Goal: Find specific page/section: Find specific page/section

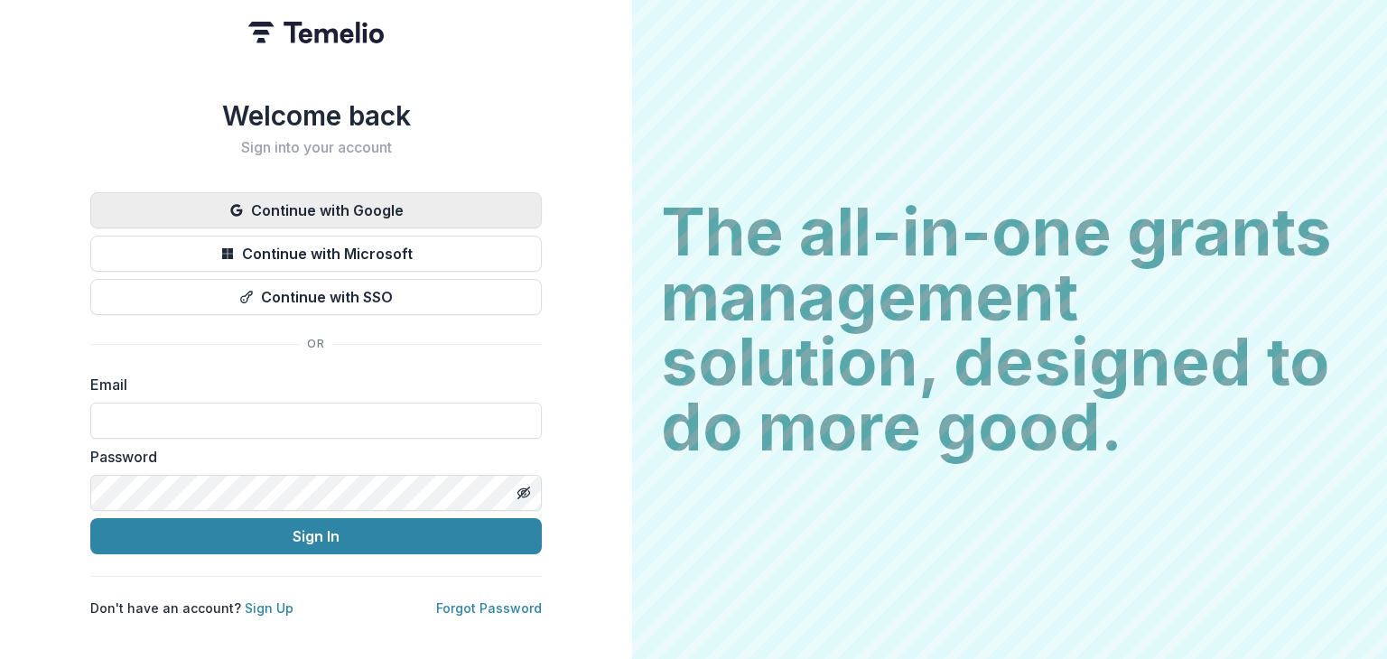
click at [303, 192] on button "Continue with Google" at bounding box center [316, 210] width 452 height 36
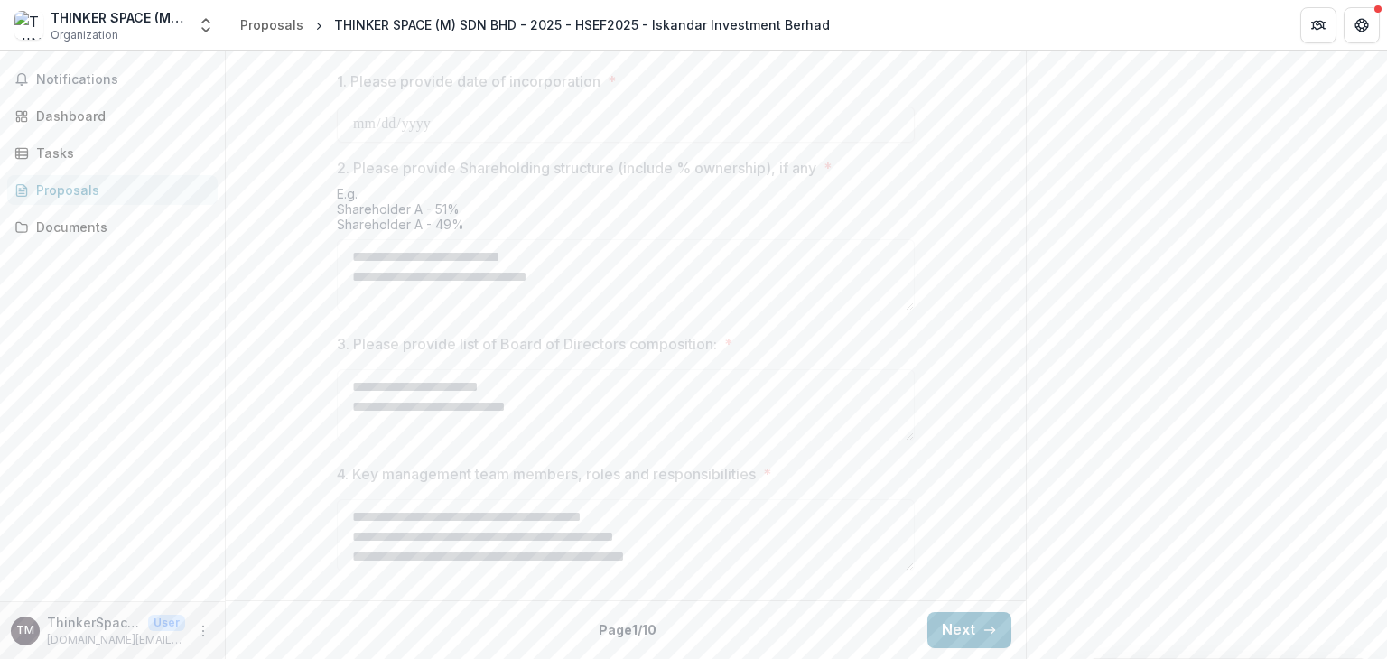
scroll to position [889, 0]
click at [79, 229] on div "Documents" at bounding box center [119, 227] width 167 height 19
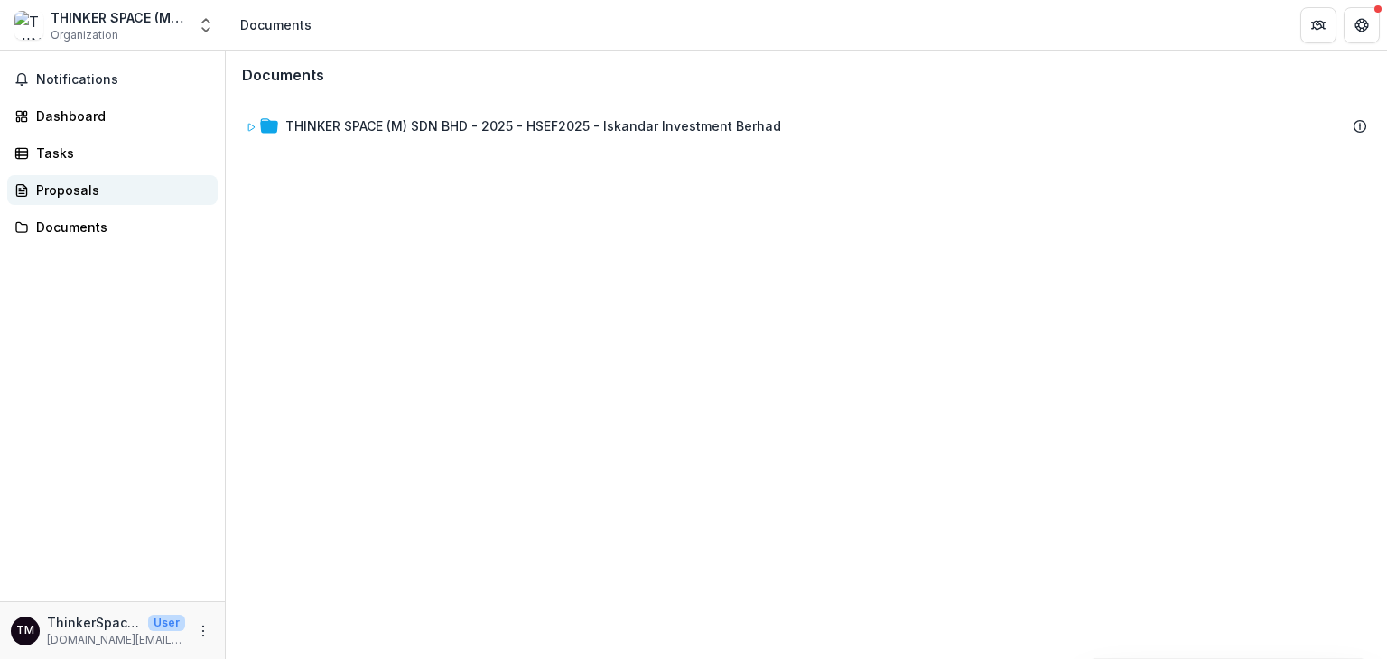
click at [72, 194] on div "Proposals" at bounding box center [119, 190] width 167 height 19
